Goal: Task Accomplishment & Management: Manage account settings

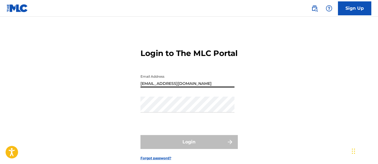
type input "[EMAIL_ADDRESS][DOMAIN_NAME]"
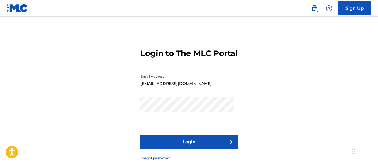
click at [189, 149] on button "Login" at bounding box center [188, 142] width 97 height 14
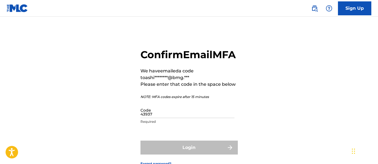
type input "439372"
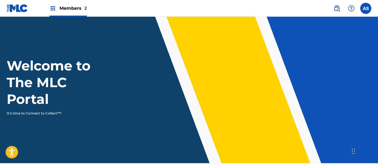
click at [53, 8] on img at bounding box center [52, 8] width 7 height 7
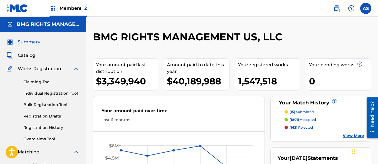
scroll to position [121, 0]
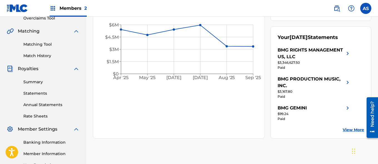
click at [51, 82] on link "Summary" at bounding box center [51, 82] width 56 height 6
